Goal: Task Accomplishment & Management: Use online tool/utility

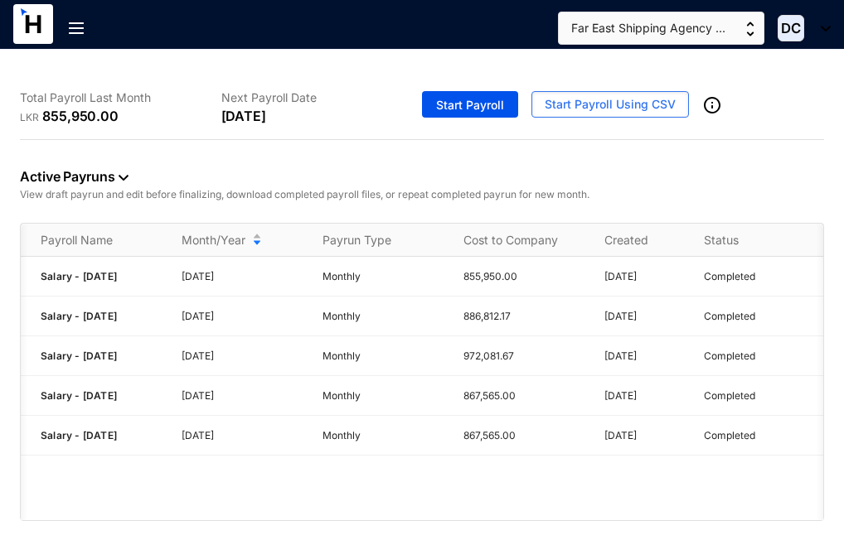
scroll to position [0, 98]
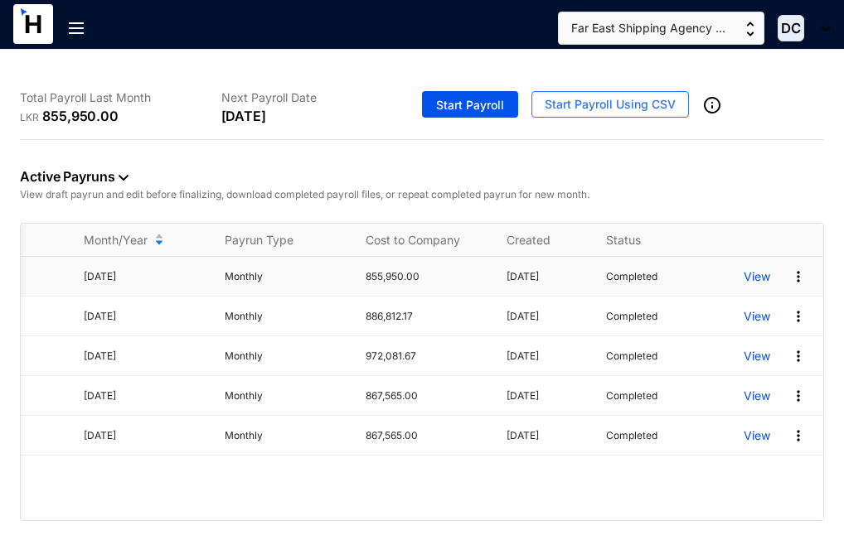
click at [739, 279] on td "View" at bounding box center [773, 277] width 99 height 40
click at [753, 279] on p "View" at bounding box center [756, 277] width 27 height 17
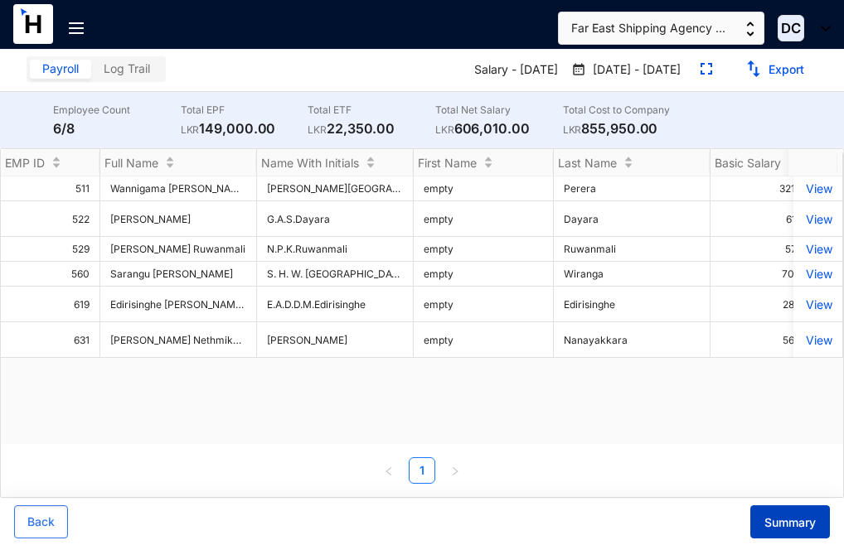
click at [778, 513] on button "Summary" at bounding box center [790, 522] width 80 height 33
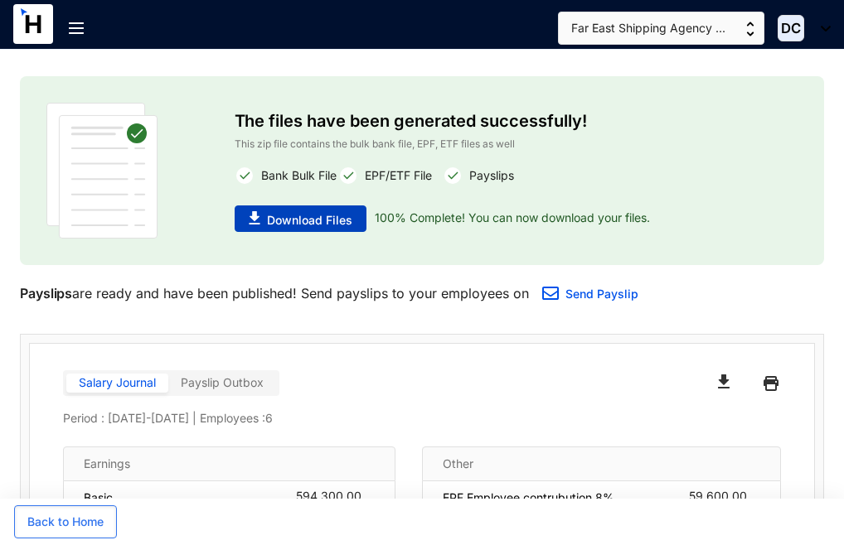
click at [288, 219] on span "Download Files" at bounding box center [309, 220] width 85 height 17
click at [288, 217] on span "Download Files" at bounding box center [309, 220] width 85 height 17
